Goal: Task Accomplishment & Management: Use online tool/utility

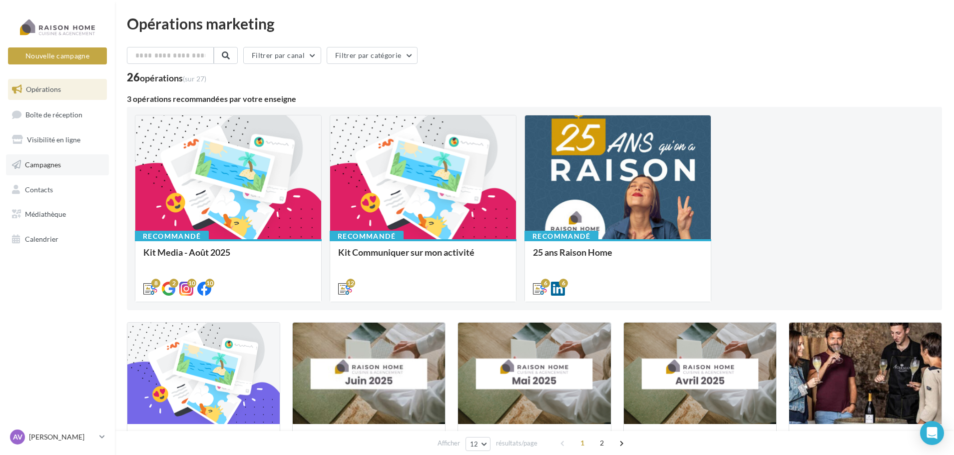
click at [52, 164] on span "Campagnes" at bounding box center [43, 164] width 36 height 8
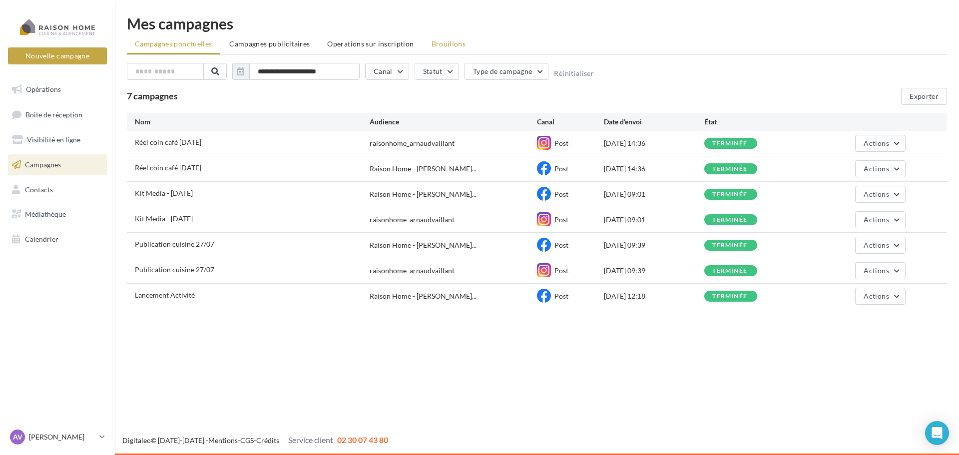
click at [432, 41] on span "Brouillons" at bounding box center [449, 43] width 34 height 8
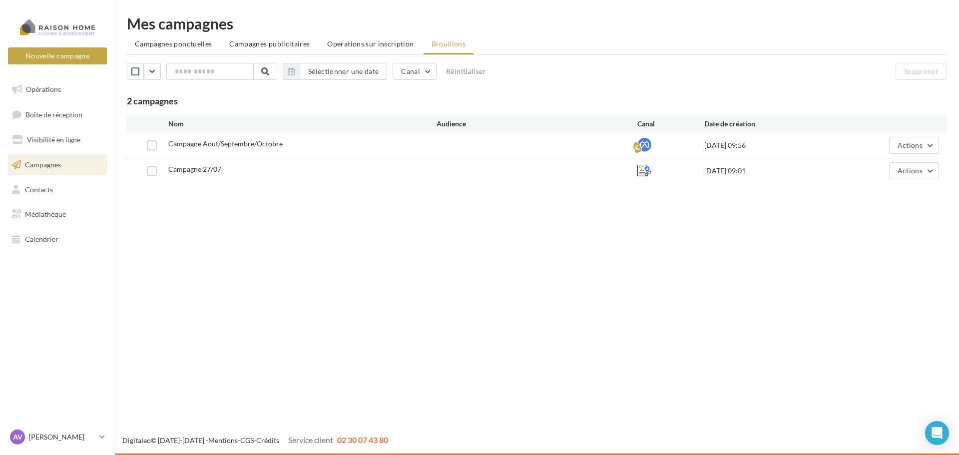
click at [452, 146] on div at bounding box center [537, 145] width 201 height 10
click at [904, 148] on span "Actions" at bounding box center [910, 145] width 25 height 8
drag, startPoint x: 899, startPoint y: 168, endPoint x: 871, endPoint y: 169, distance: 28.5
click at [871, 169] on button "Editer" at bounding box center [889, 169] width 100 height 26
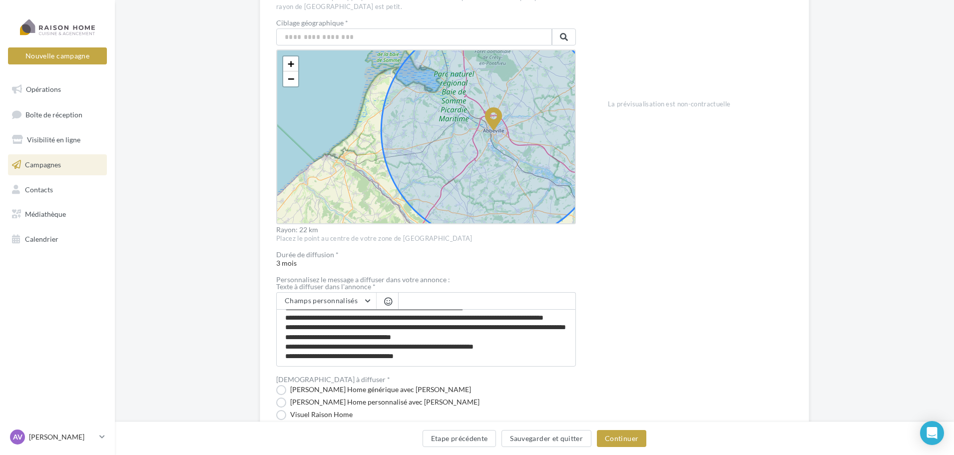
scroll to position [300, 0]
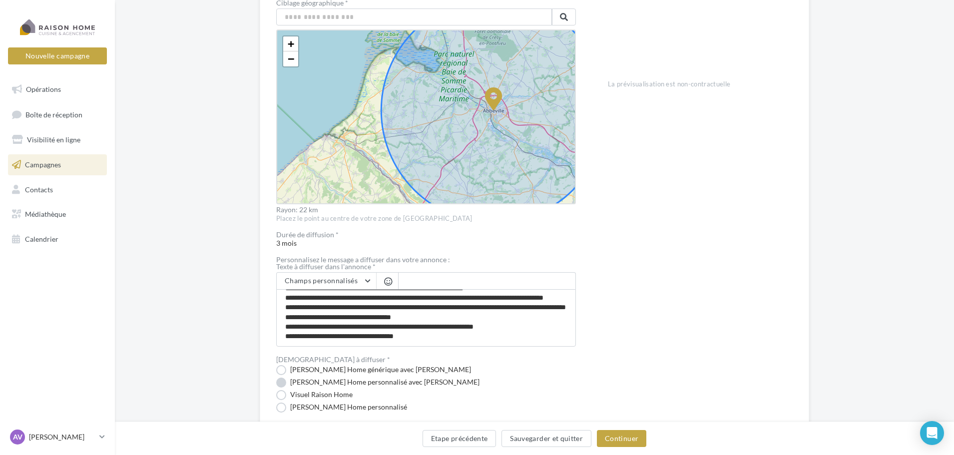
click at [356, 383] on label "[PERSON_NAME] Home personnalisé avec [PERSON_NAME]" at bounding box center [377, 383] width 203 height 10
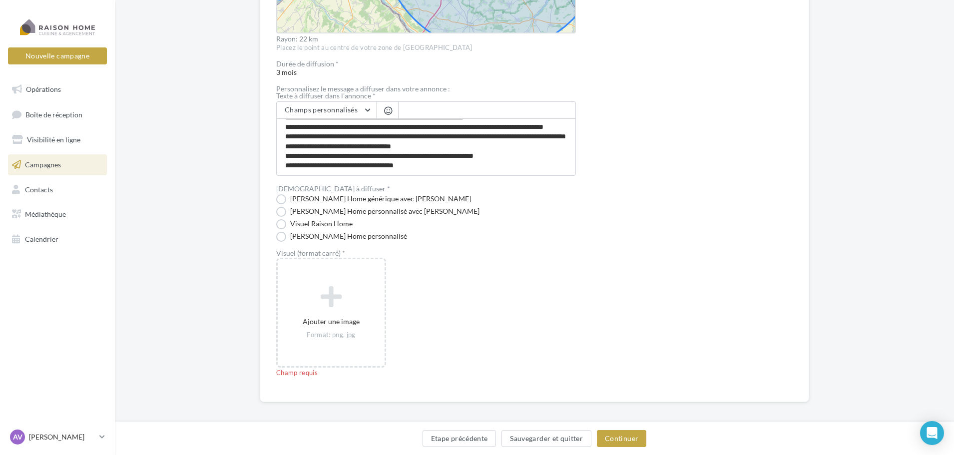
scroll to position [477, 0]
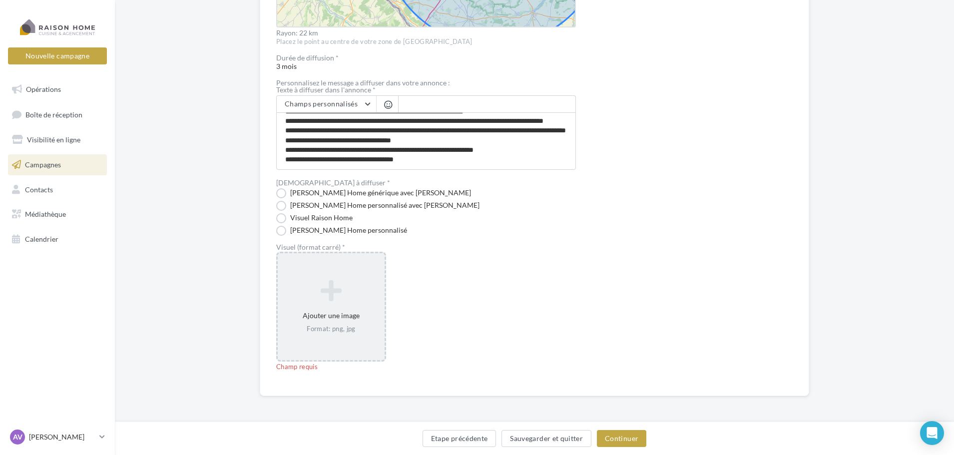
click at [350, 322] on div "Ajouter une image Format: png, jpg" at bounding box center [331, 307] width 107 height 64
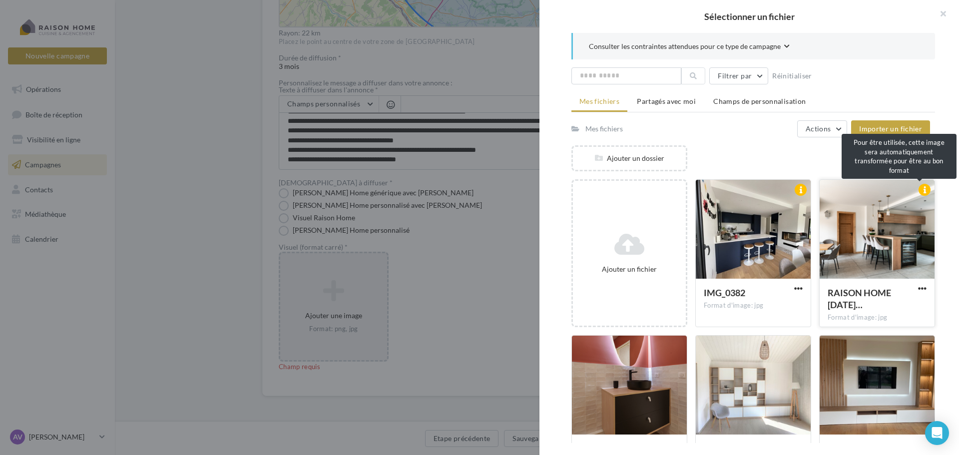
click at [919, 190] on div at bounding box center [925, 190] width 12 height 12
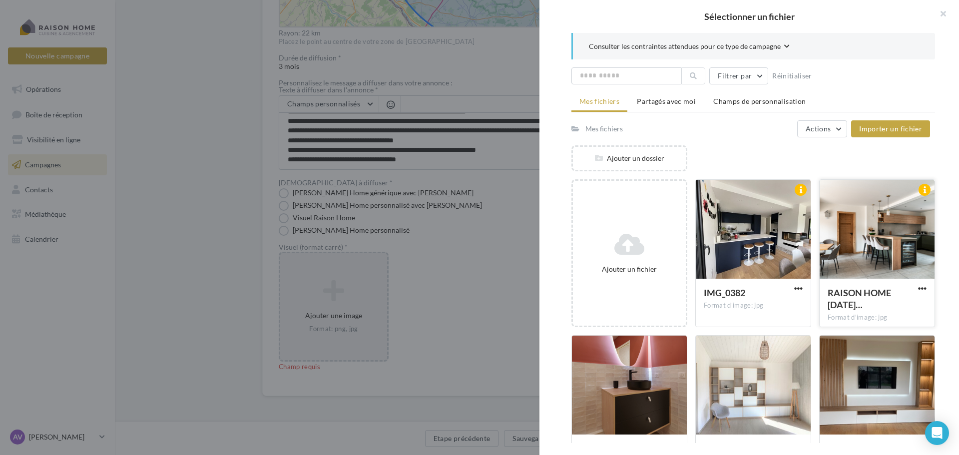
click at [850, 256] on div at bounding box center [877, 230] width 115 height 100
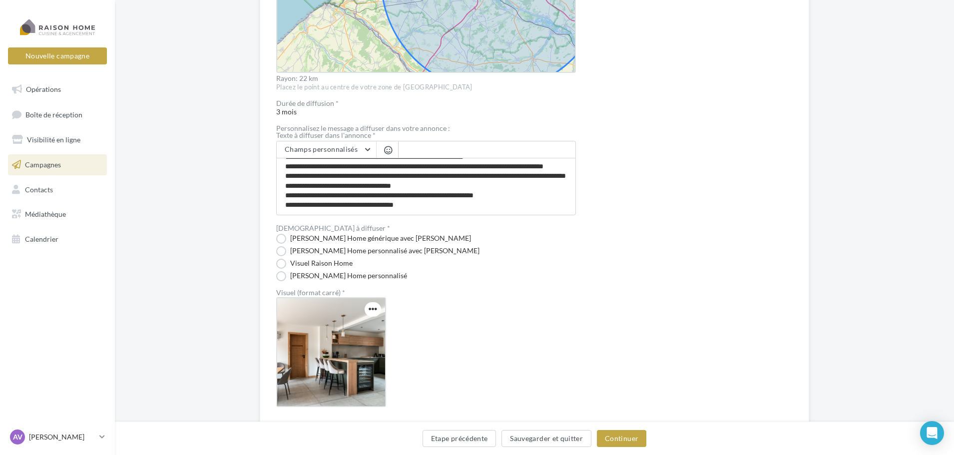
scroll to position [467, 0]
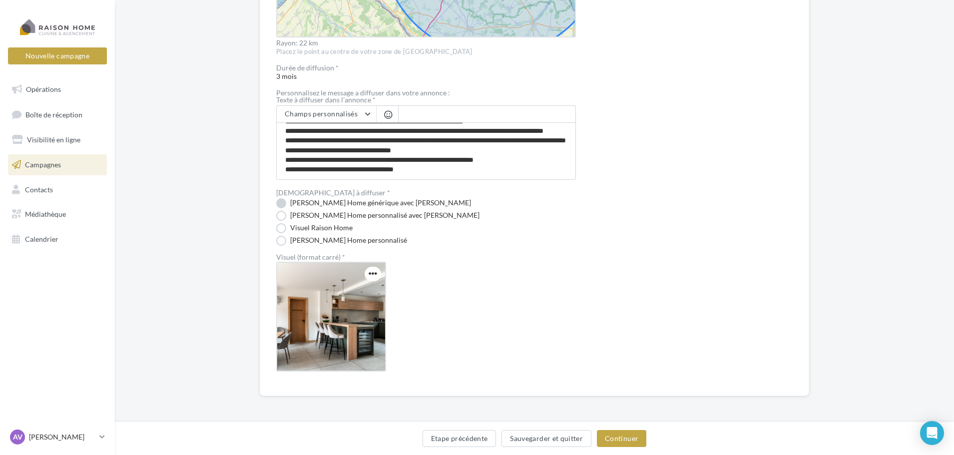
click at [342, 205] on label "[PERSON_NAME] Home générique avec [PERSON_NAME]" at bounding box center [373, 203] width 195 height 10
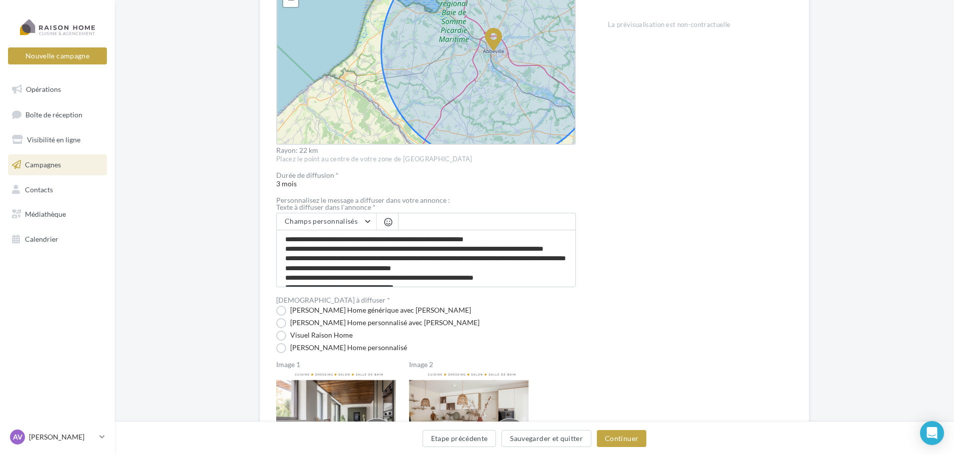
scroll to position [382, 0]
